Goal: Contribute content: Contribute content

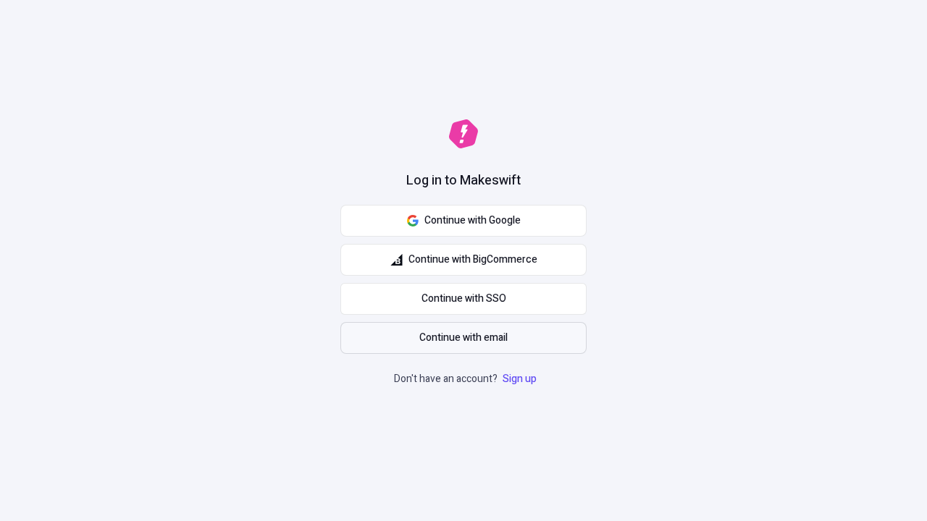
click at [463, 338] on span "Continue with email" at bounding box center [463, 338] width 88 height 16
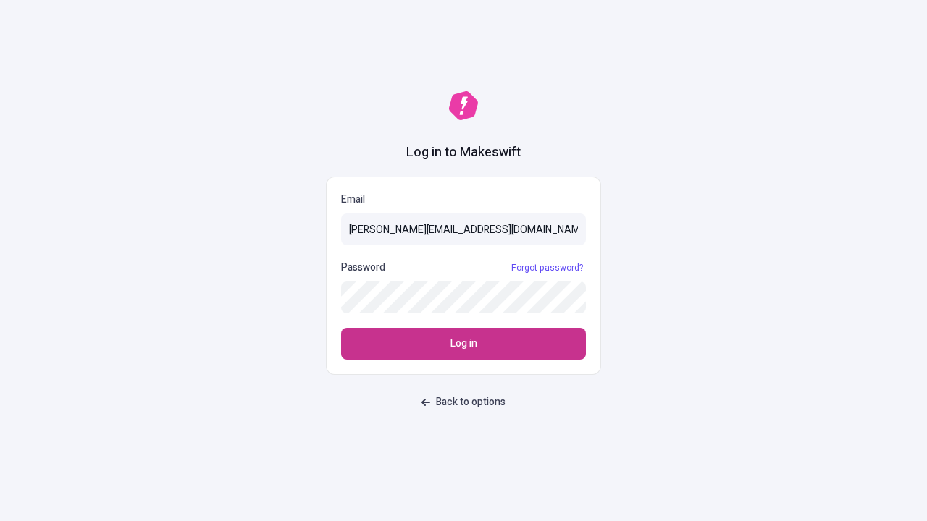
click at [463, 344] on span "Log in" at bounding box center [463, 344] width 27 height 16
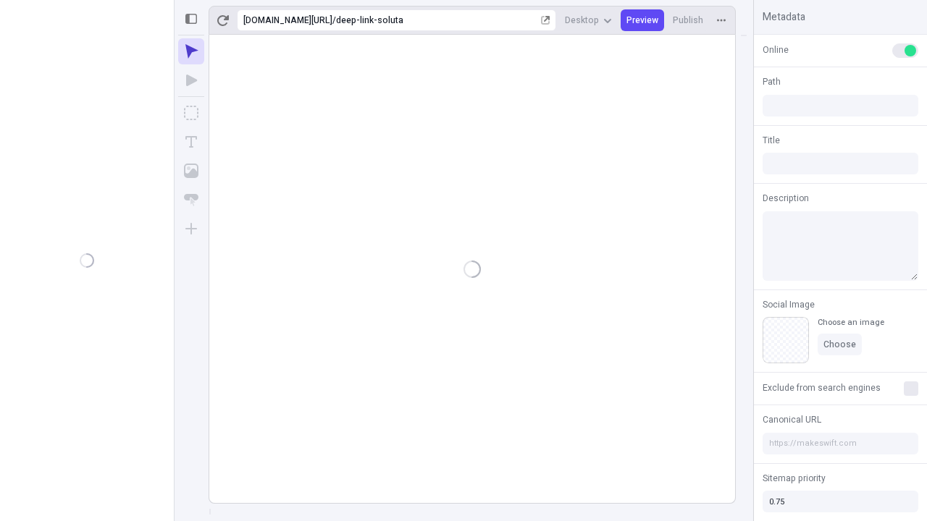
type input "/deep-link-soluta"
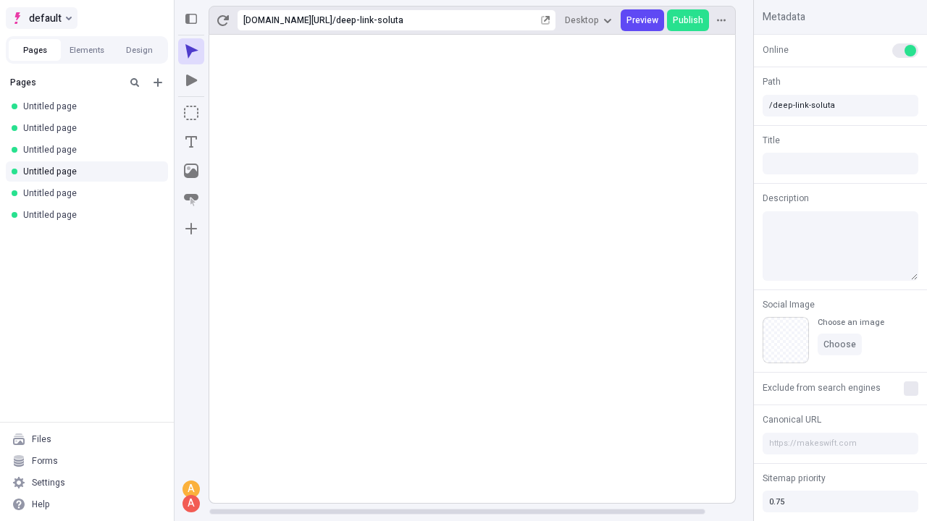
click at [41, 18] on span "default" at bounding box center [45, 17] width 33 height 17
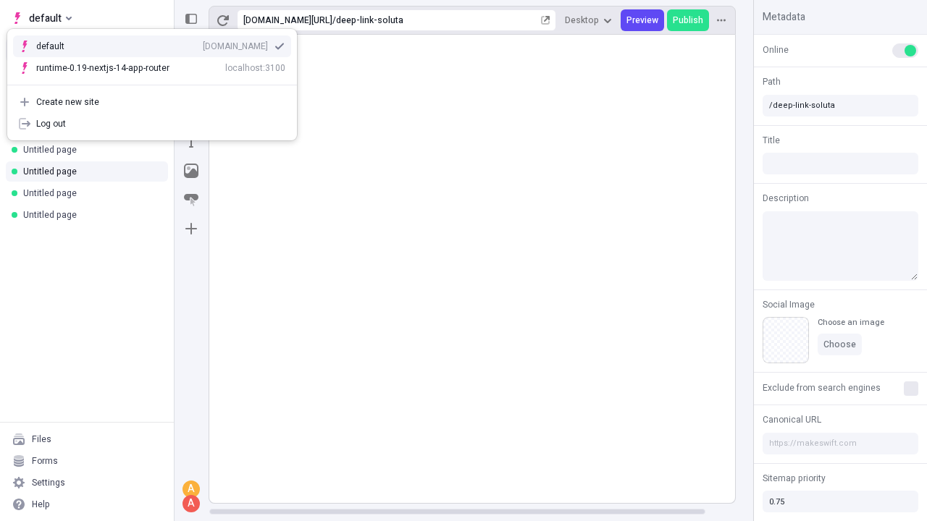
click at [152, 102] on div "Create new site" at bounding box center [160, 102] width 249 height 12
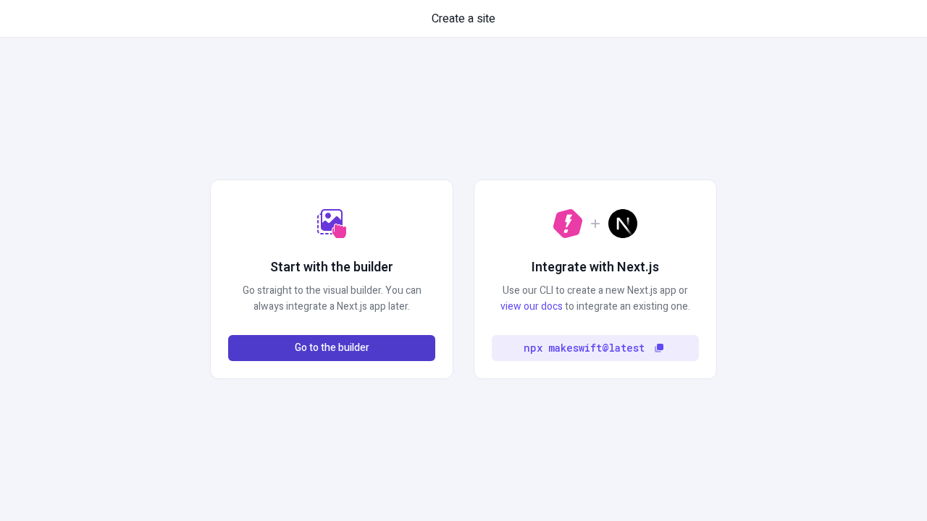
click at [332, 348] on span "Go to the builder" at bounding box center [332, 348] width 75 height 16
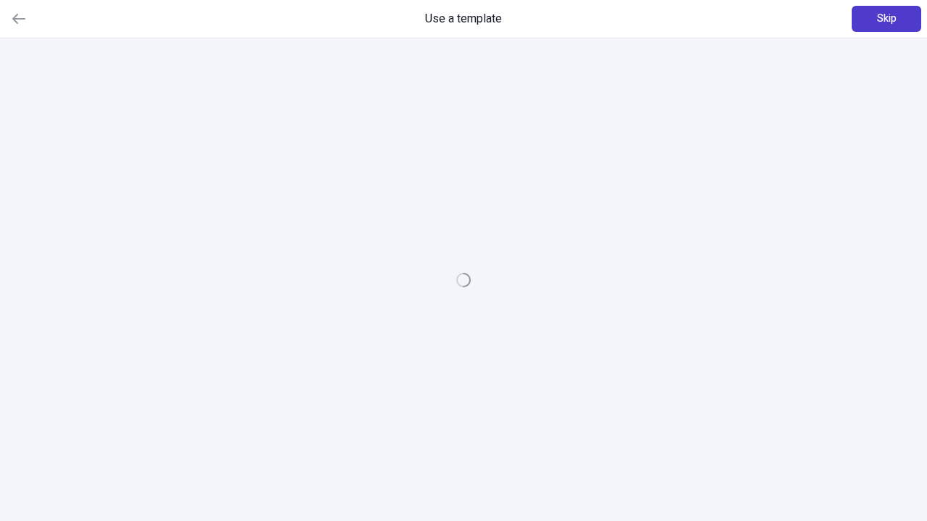
click at [886, 19] on span "Skip" at bounding box center [887, 19] width 20 height 16
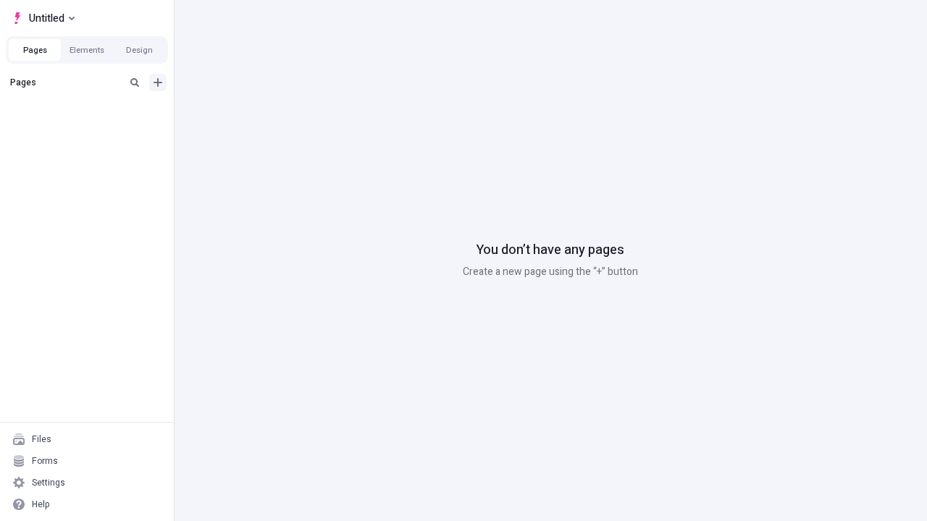
click at [158, 83] on icon "Add new" at bounding box center [158, 82] width 9 height 9
click at [235, 112] on span "Blank page" at bounding box center [243, 112] width 90 height 12
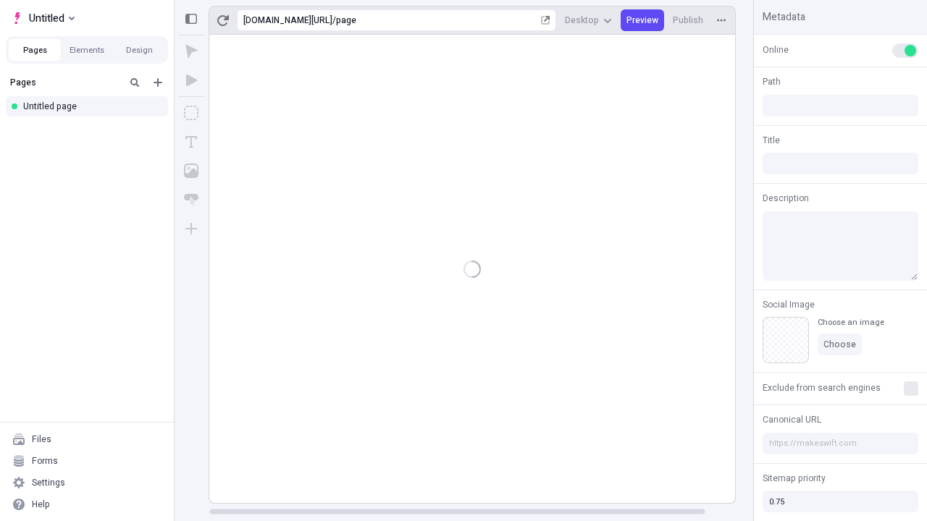
type input "/page"
click at [191, 113] on icon "Box" at bounding box center [191, 113] width 14 height 14
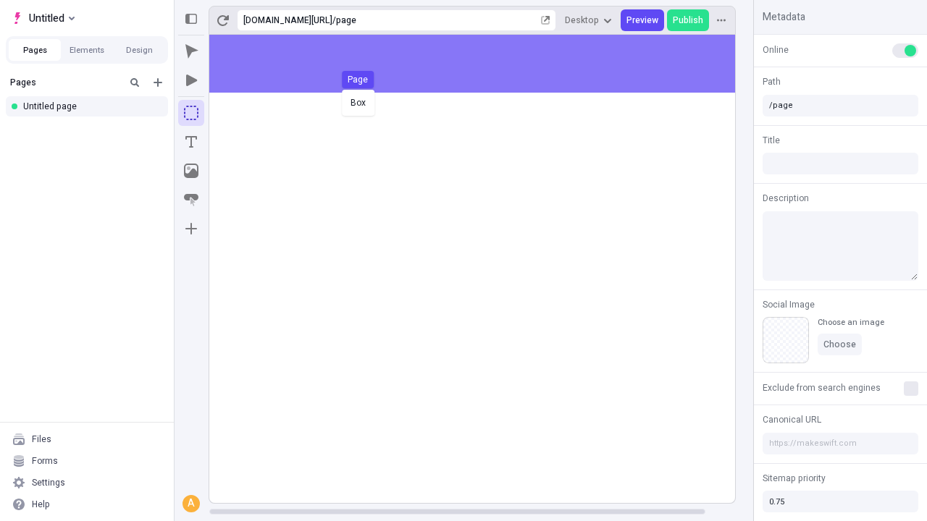
click at [487, 64] on div "Box Page" at bounding box center [463, 260] width 927 height 521
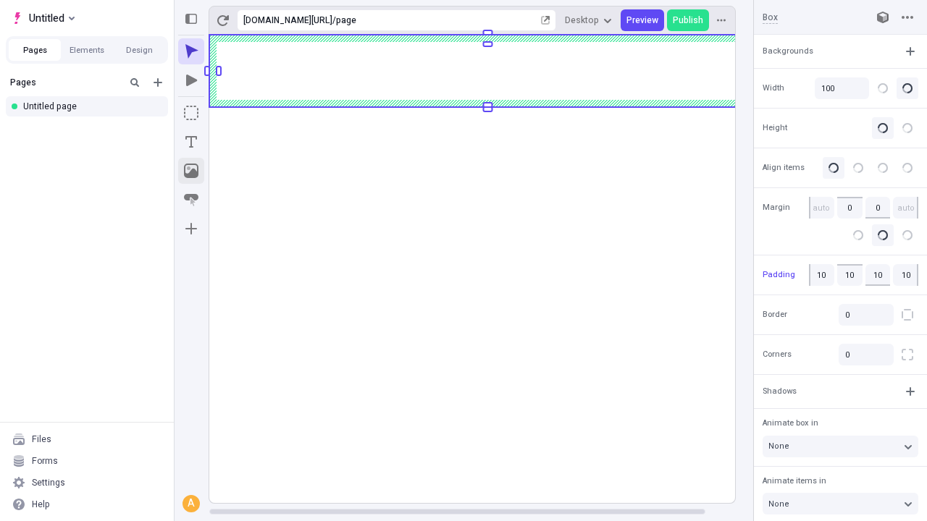
click at [191, 171] on icon "Image" at bounding box center [191, 171] width 14 height 14
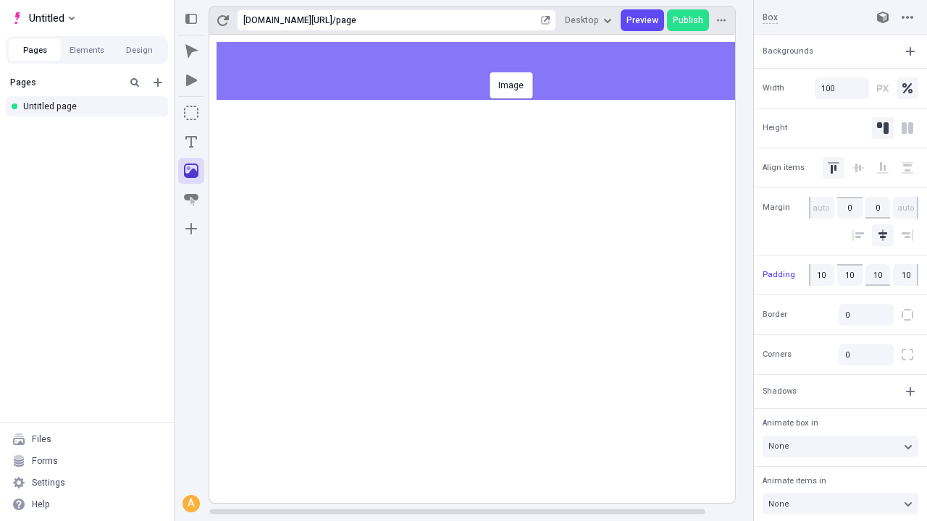
click at [487, 71] on div "Image" at bounding box center [463, 260] width 927 height 521
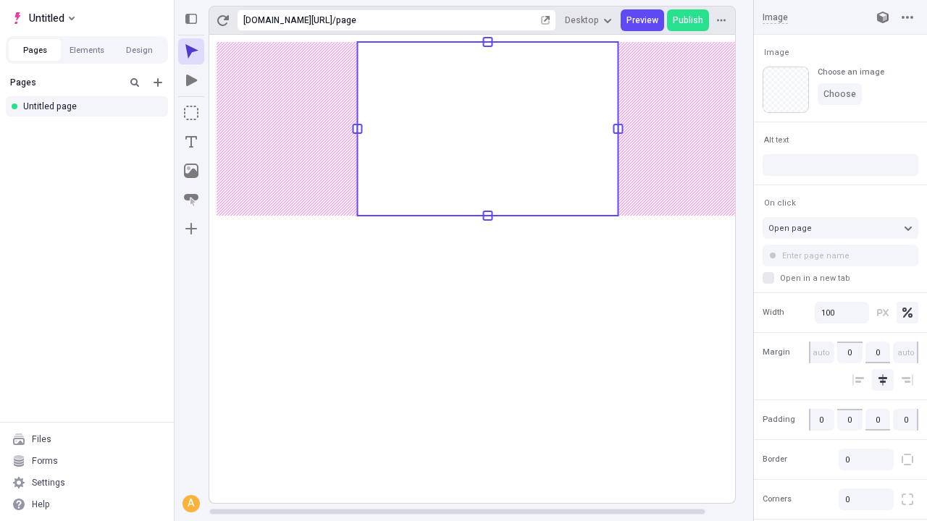
click at [191, 142] on icon "Text" at bounding box center [191, 142] width 12 height 12
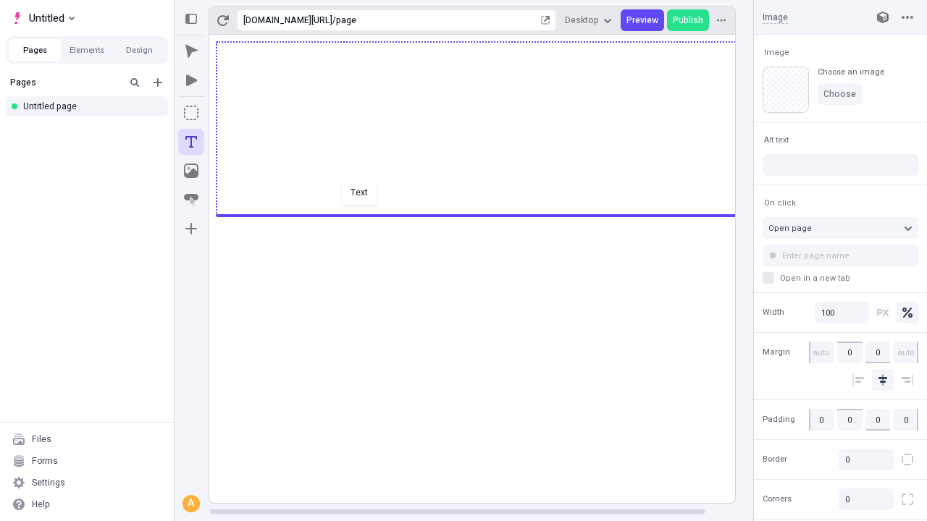
click at [487, 214] on div "Text" at bounding box center [463, 260] width 927 height 521
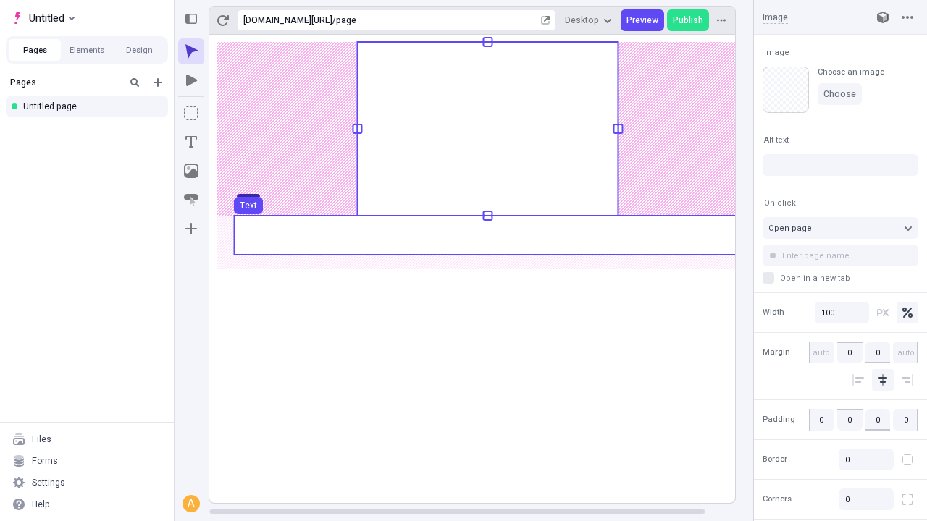
click at [487, 235] on use at bounding box center [487, 235] width 507 height 39
click at [487, 235] on rect at bounding box center [487, 269] width 557 height 468
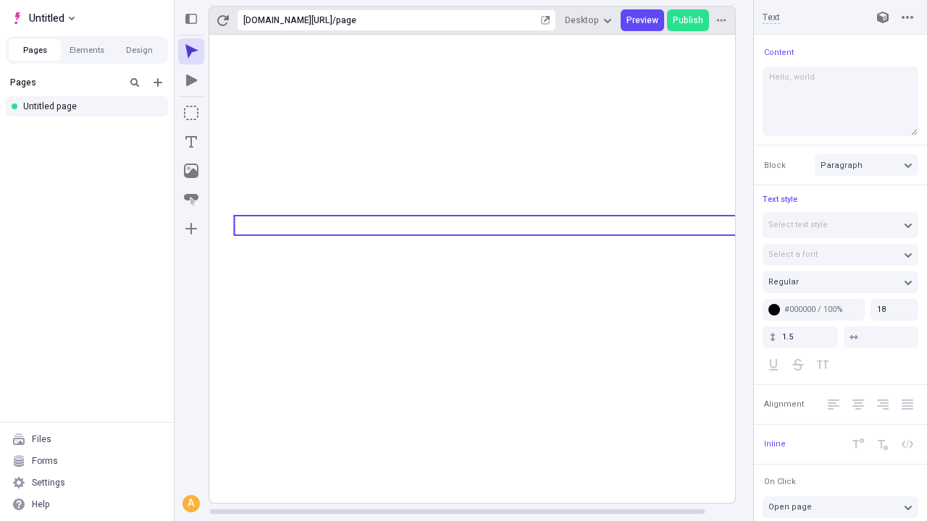
type textarea "Hello, world!"
click at [191, 171] on icon "Image" at bounding box center [191, 171] width 14 height 14
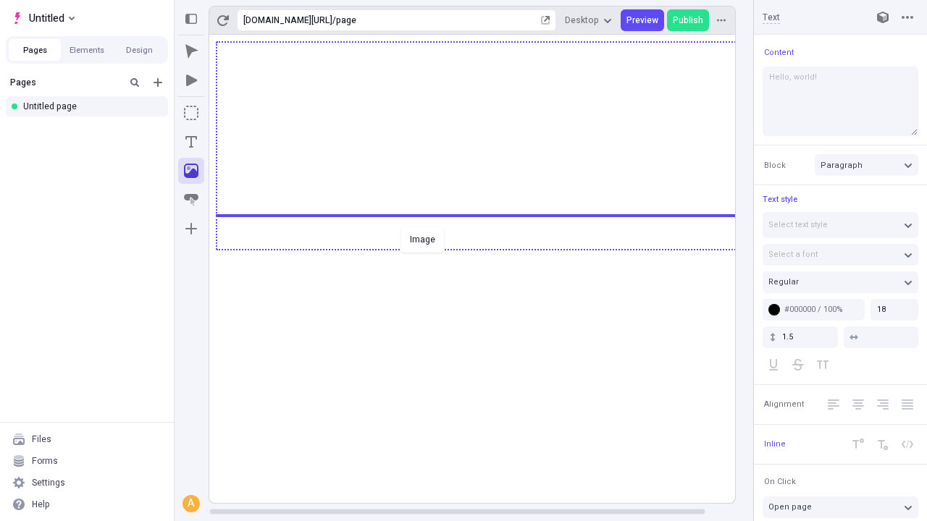
click at [487, 248] on div "Image" at bounding box center [463, 260] width 927 height 521
